Goal: Subscribe to service/newsletter

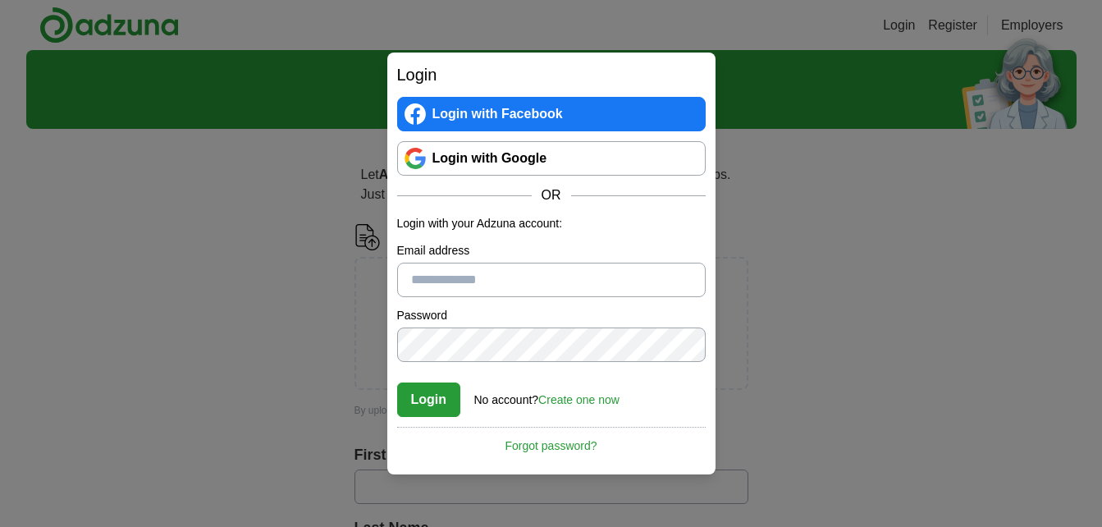
click at [558, 156] on link "Login with Google" at bounding box center [551, 158] width 309 height 34
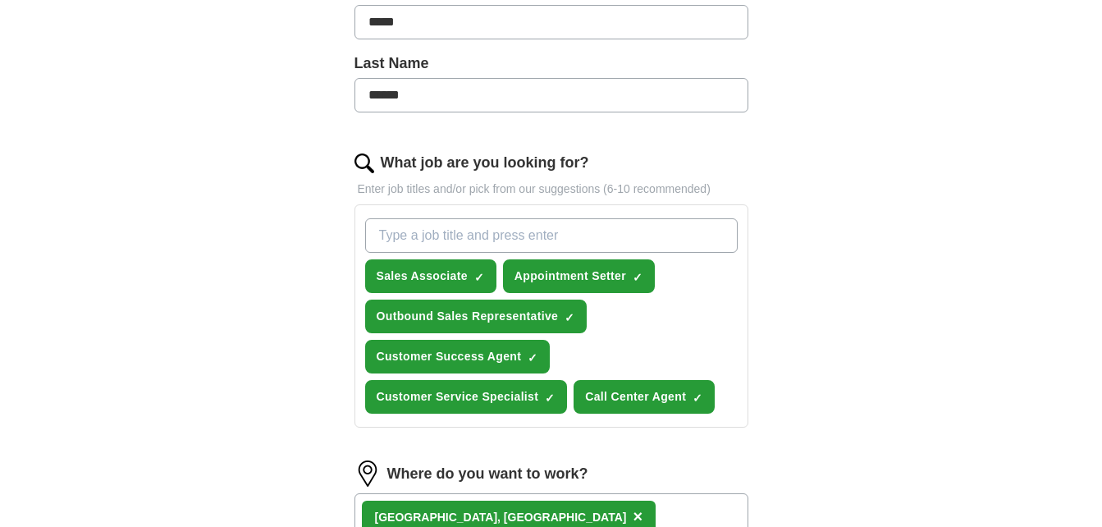
scroll to position [790, 0]
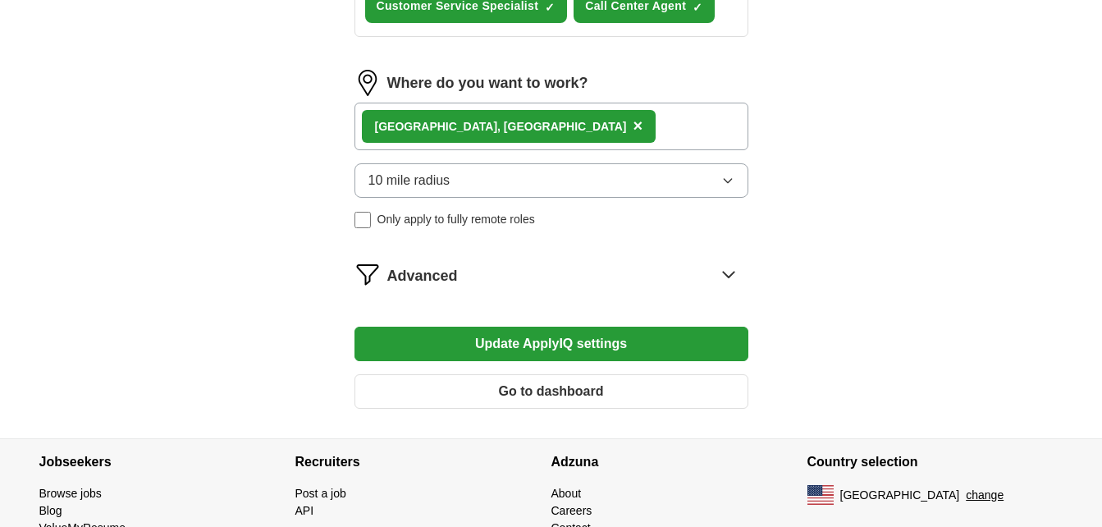
click at [597, 394] on button "Go to dashboard" at bounding box center [552, 391] width 394 height 34
